Goal: Use online tool/utility: Utilize a website feature to perform a specific function

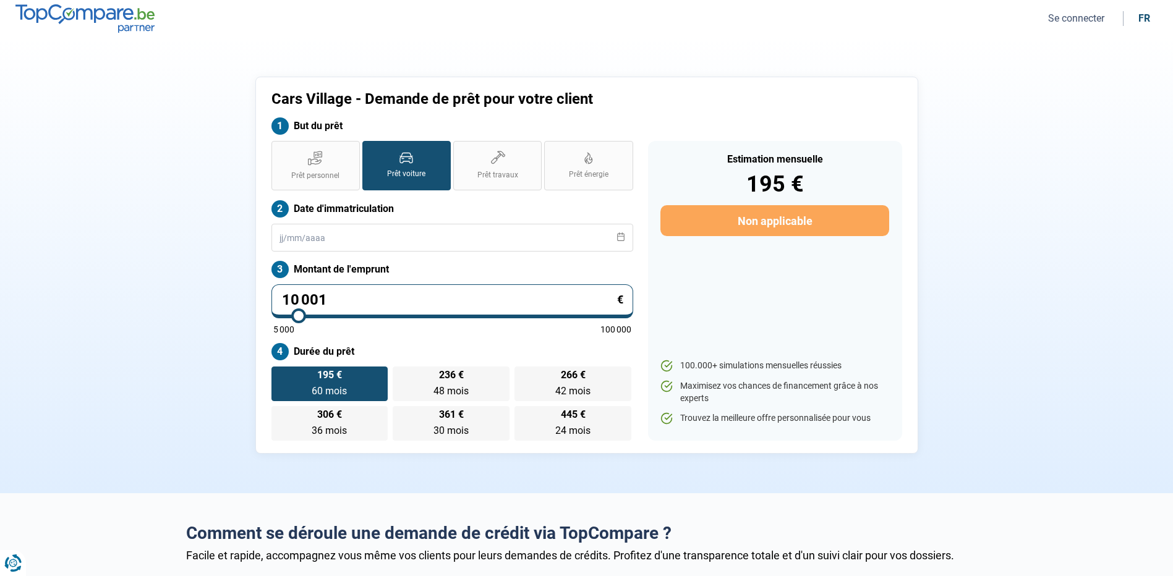
click at [385, 298] on input "10 001" at bounding box center [452, 301] width 362 height 34
type input "1 000"
type input "5000"
type input "100"
type input "5000"
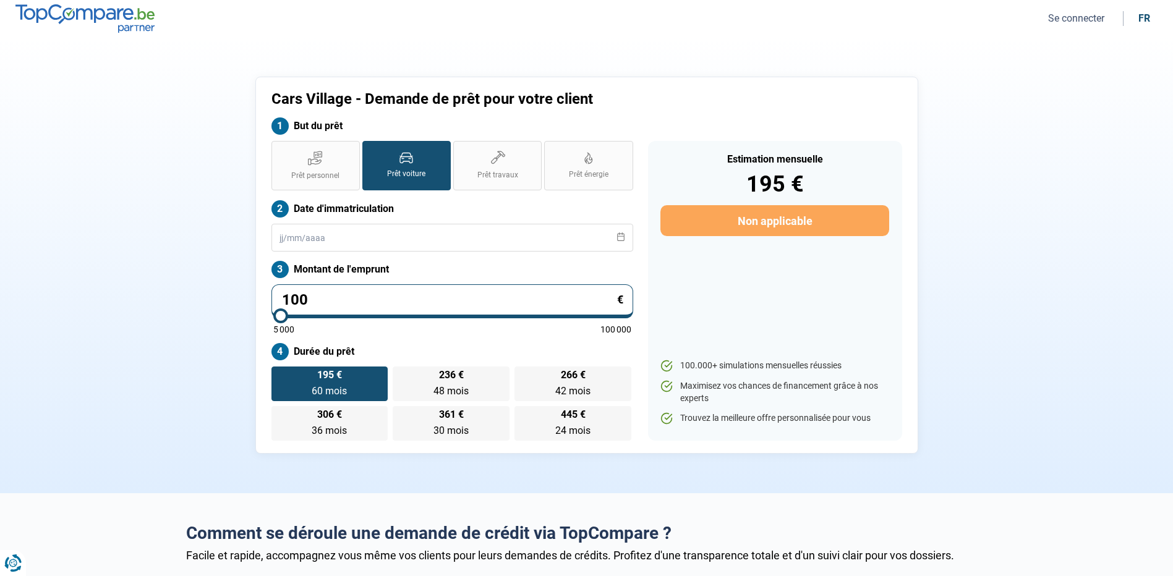
type input "10"
type input "5000"
type input "1"
type input "5000"
type input "0"
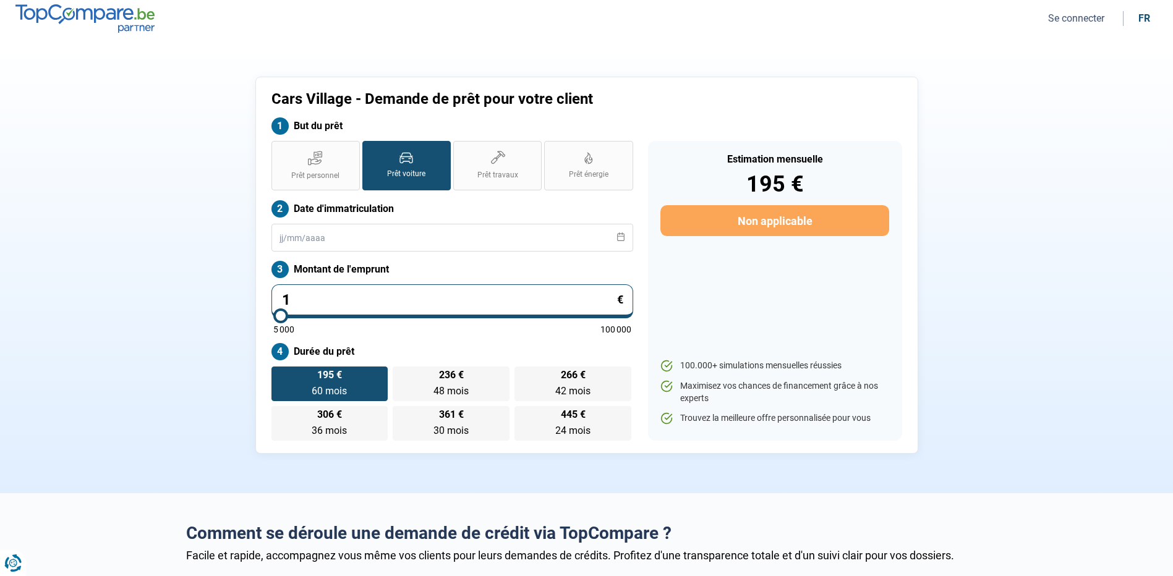
type input "5000"
type input "1"
type input "5000"
type input "15"
type input "5000"
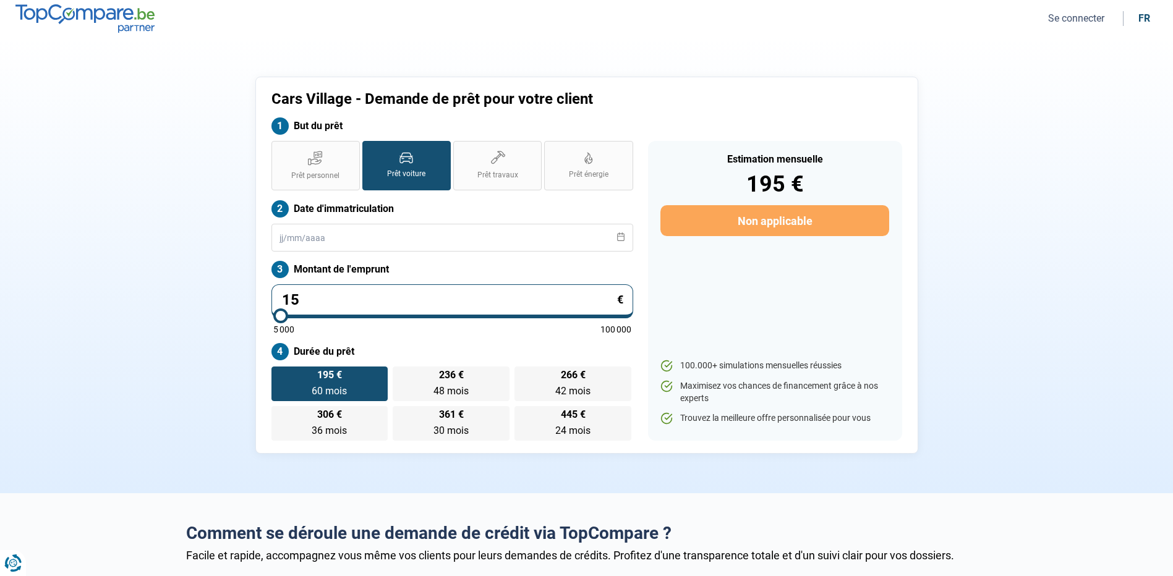
type input "159"
type input "5000"
type input "1 590"
type input "5000"
type input "15 900"
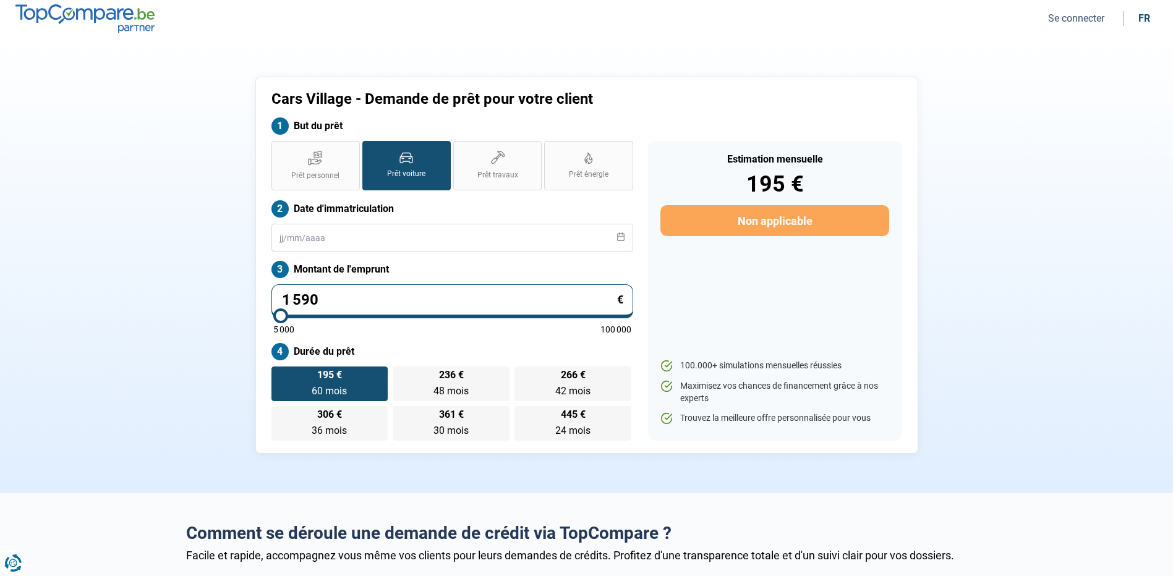
type input "16000"
type input "15 900"
type input "16000"
